Goal: Navigation & Orientation: Find specific page/section

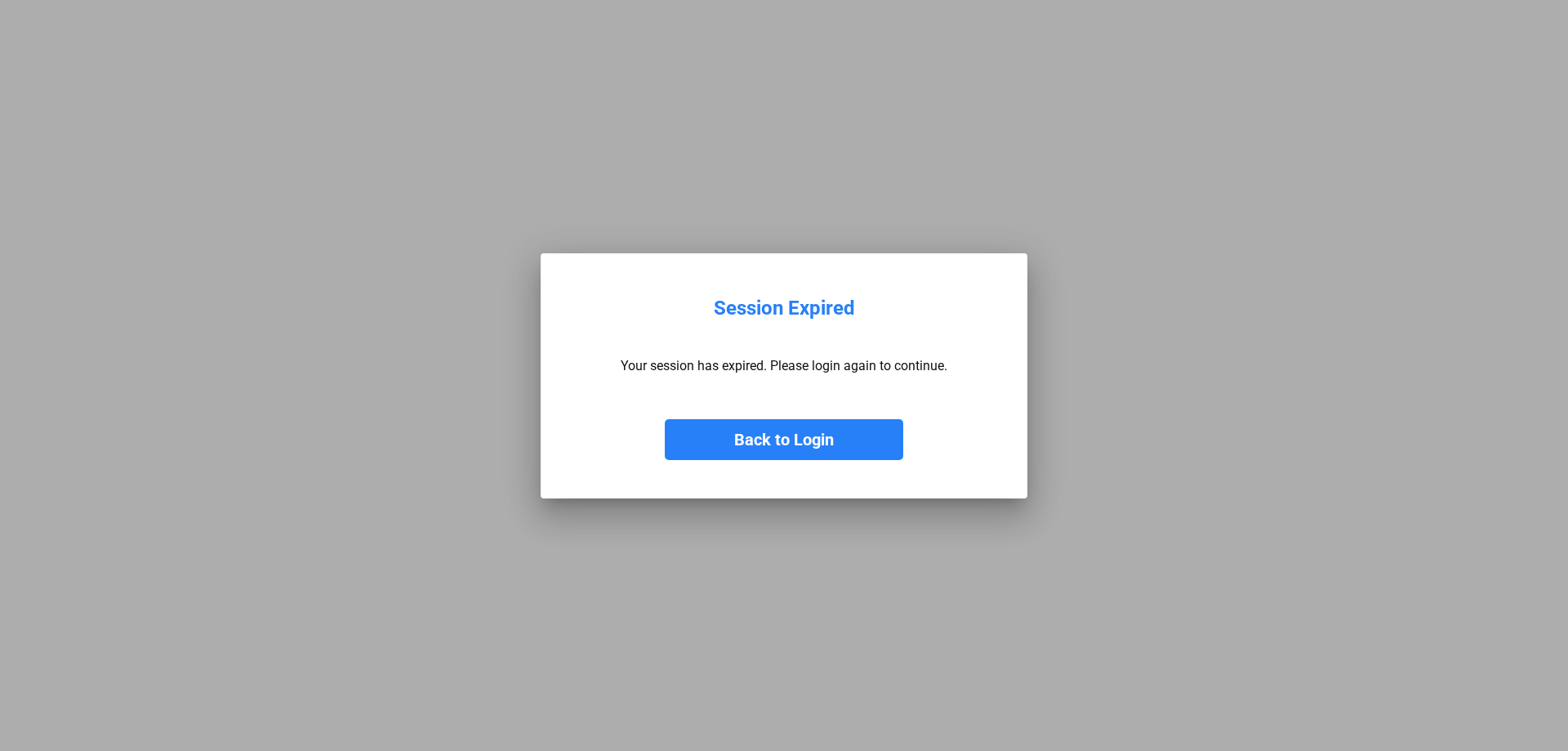
click at [782, 440] on button "Back to Login" at bounding box center [784, 439] width 239 height 41
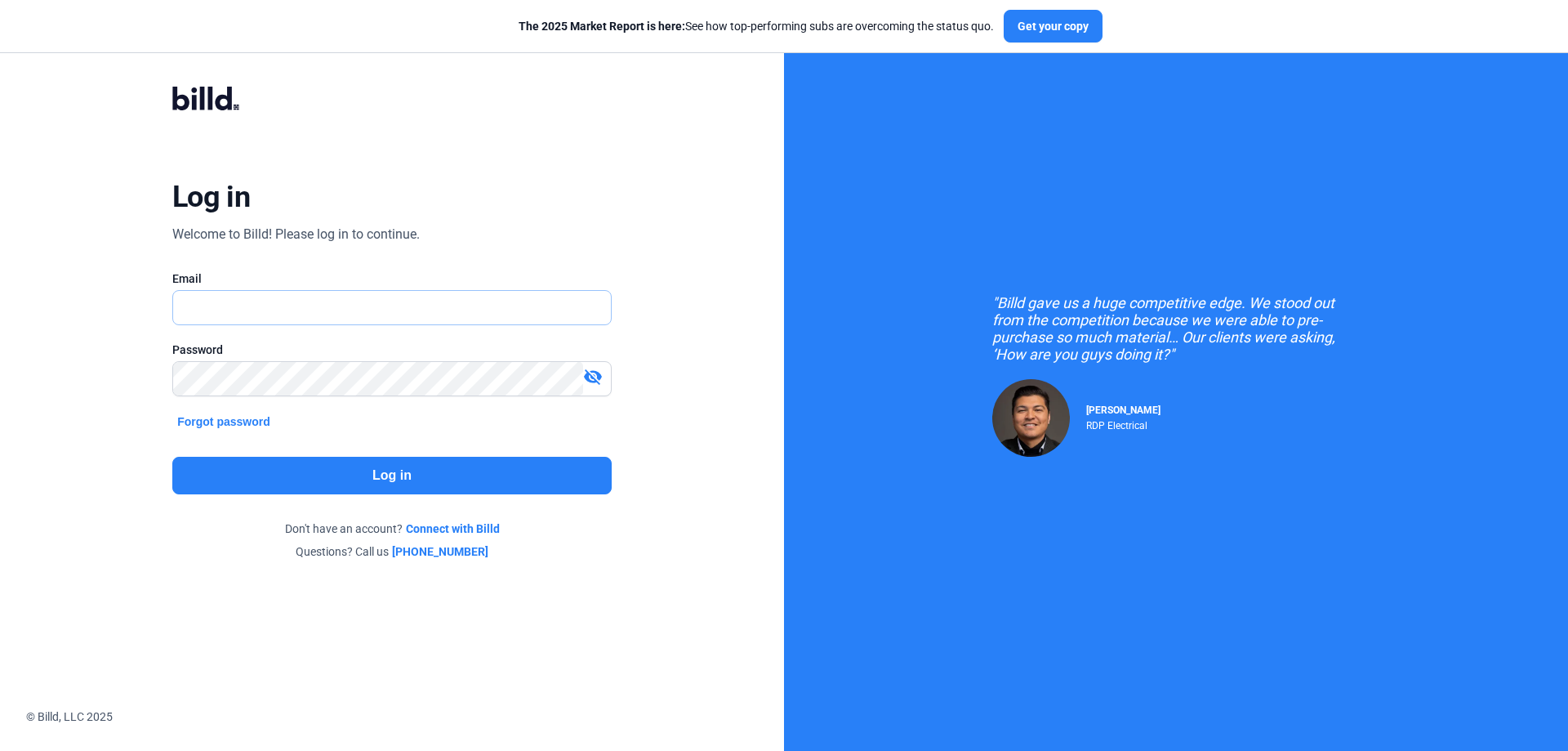
type input "[PERSON_NAME][EMAIL_ADDRESS][DOMAIN_NAME]"
click at [390, 468] on button "Log in" at bounding box center [392, 475] width 440 height 37
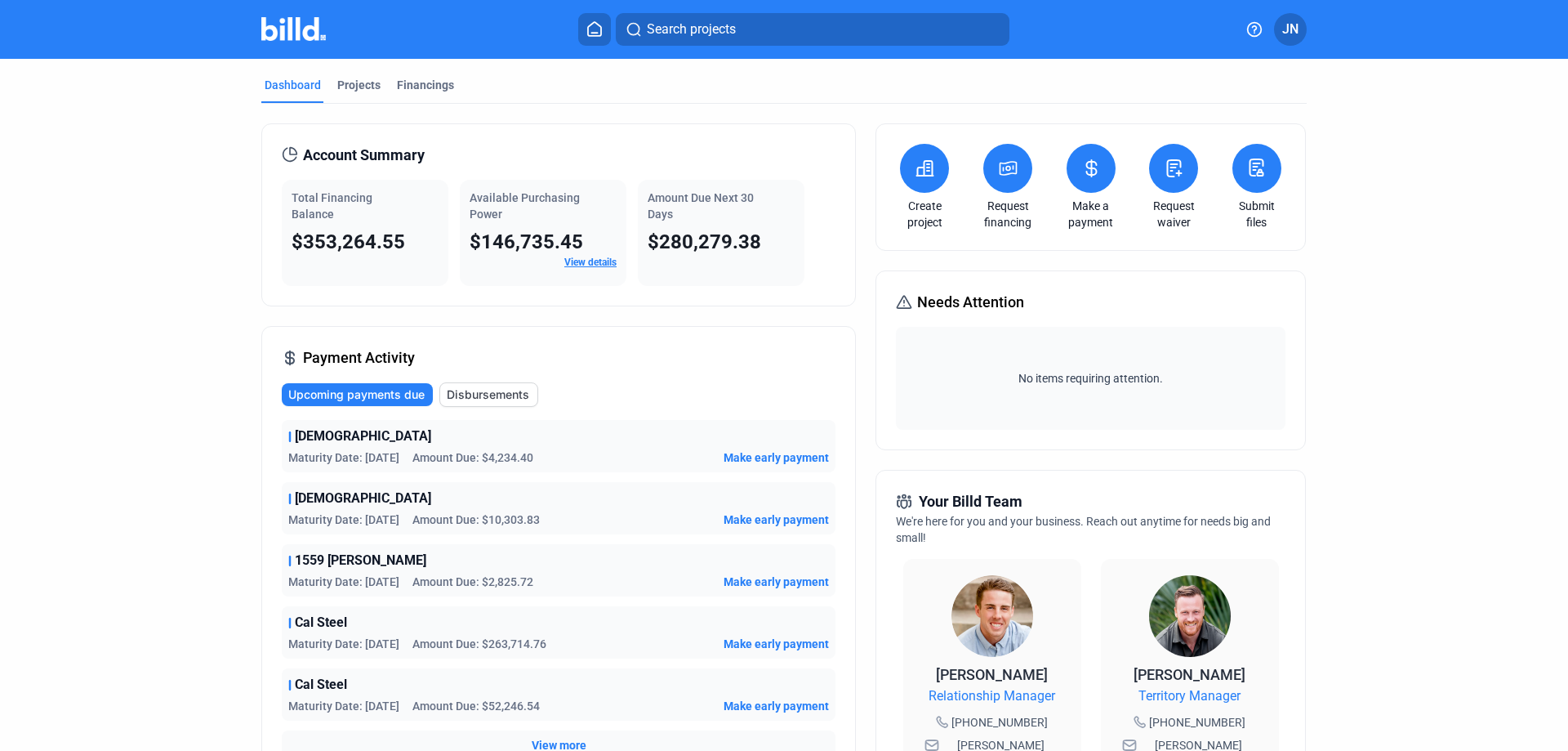
click at [287, 36] on img at bounding box center [294, 29] width 65 height 24
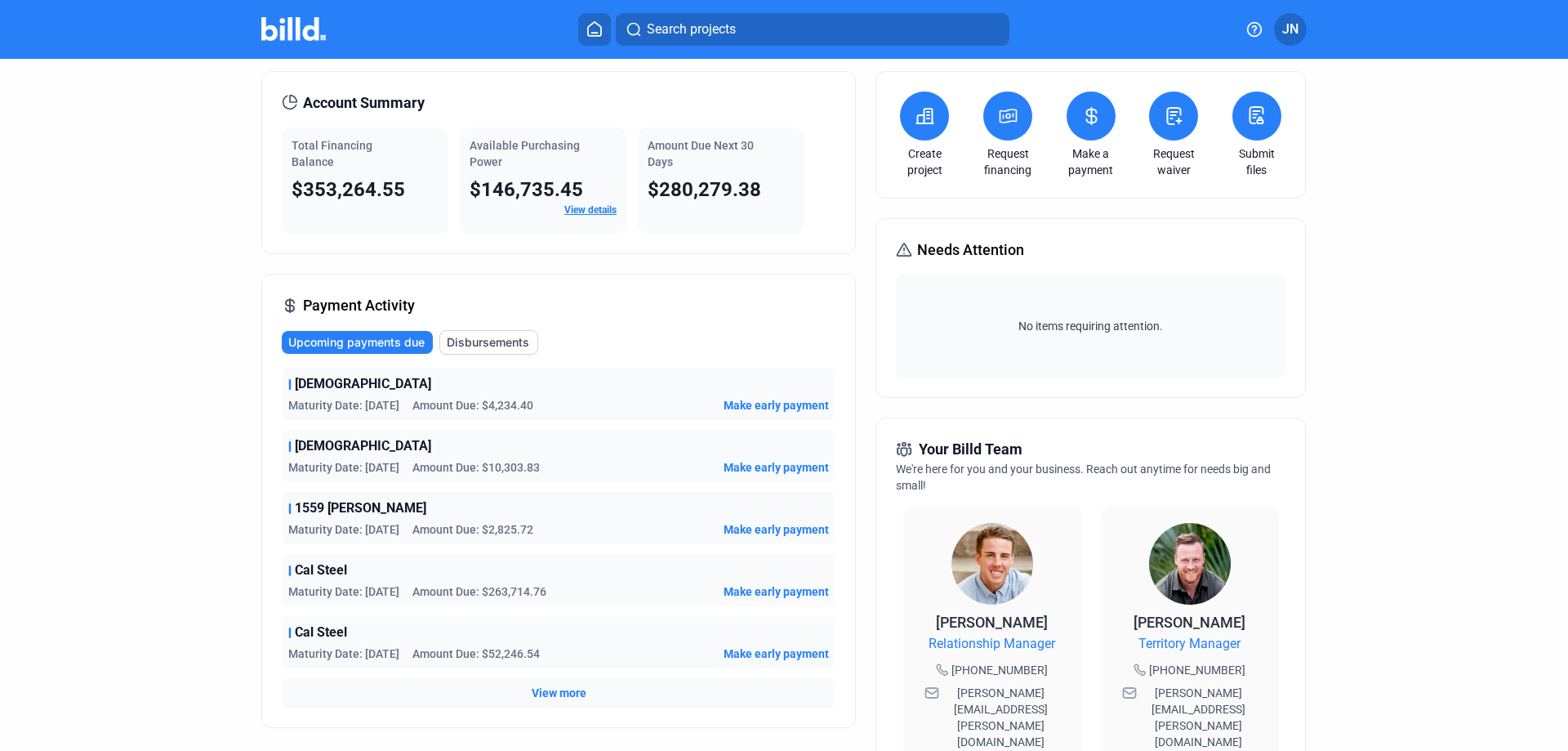
scroll to position [82, 0]
